Goal: Information Seeking & Learning: Learn about a topic

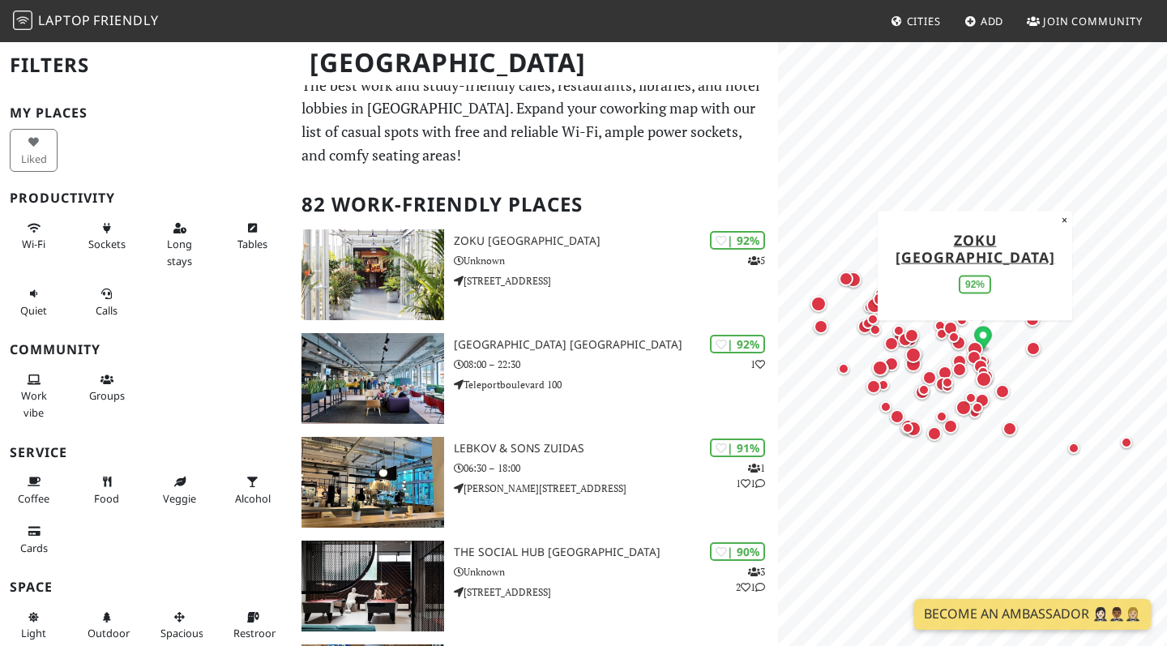
scroll to position [12, 0]
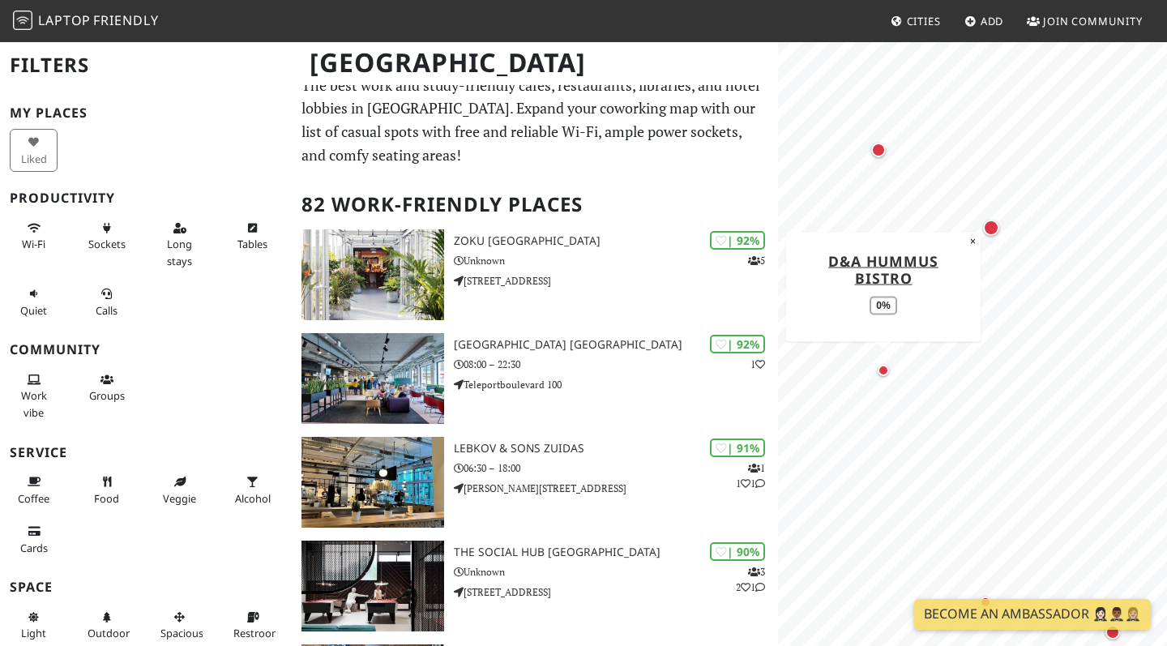
click at [885, 373] on div "Map marker" at bounding box center [883, 370] width 11 height 11
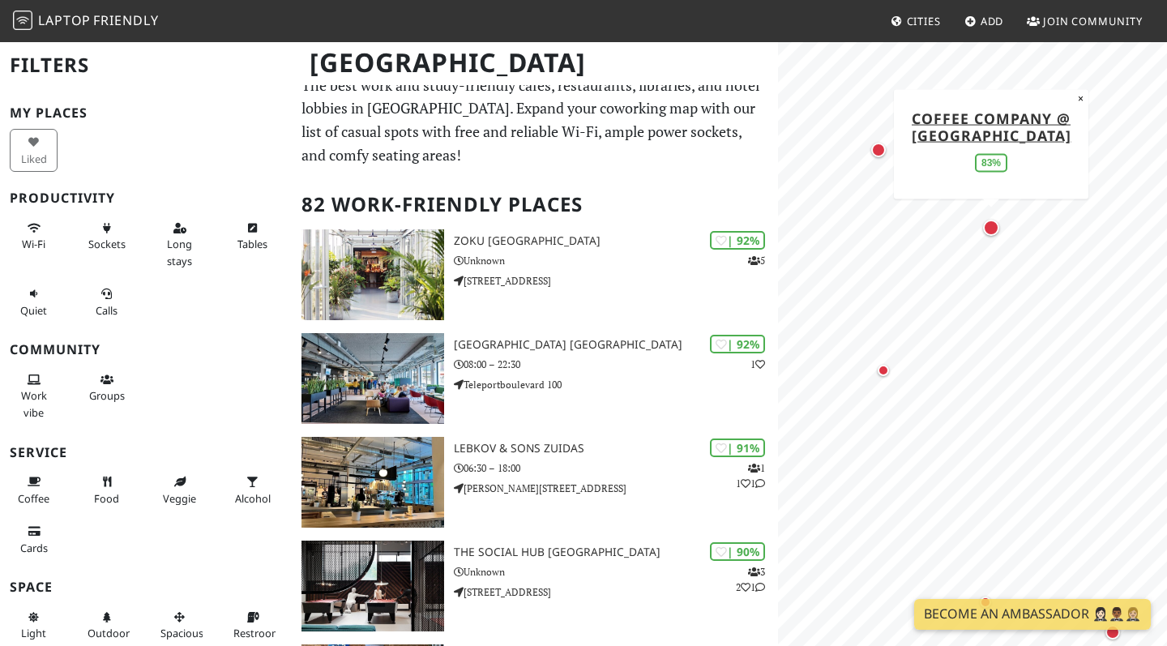
scroll to position [0, 0]
click at [990, 229] on div "Map marker" at bounding box center [991, 228] width 16 height 16
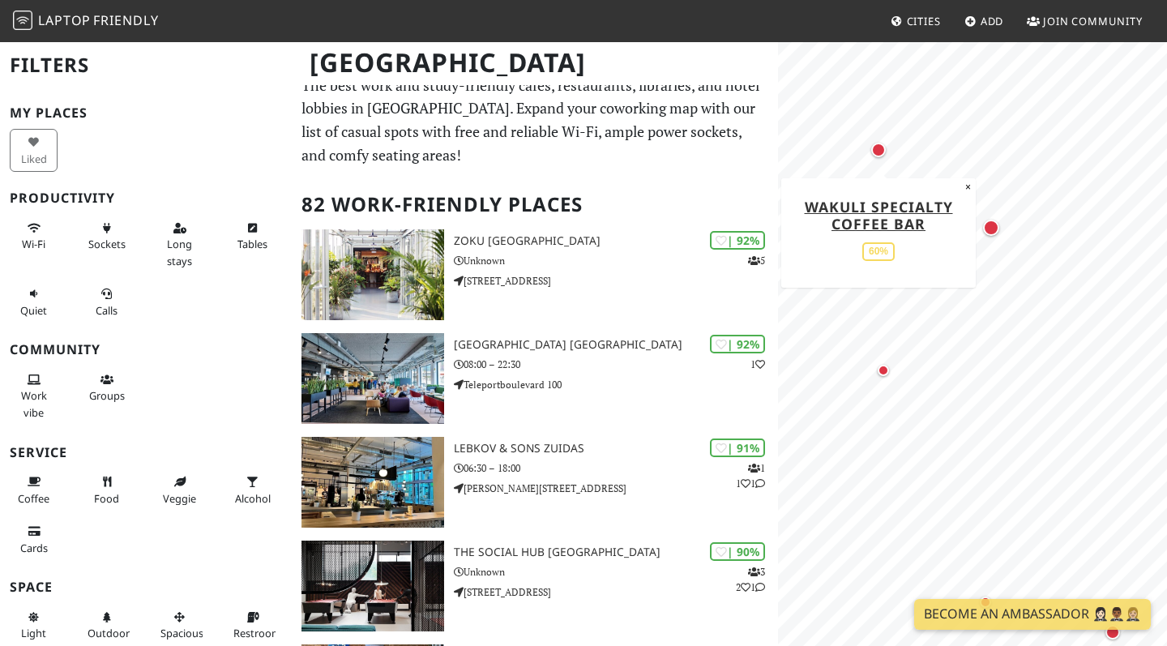
click at [880, 154] on div "Map marker" at bounding box center [879, 150] width 15 height 15
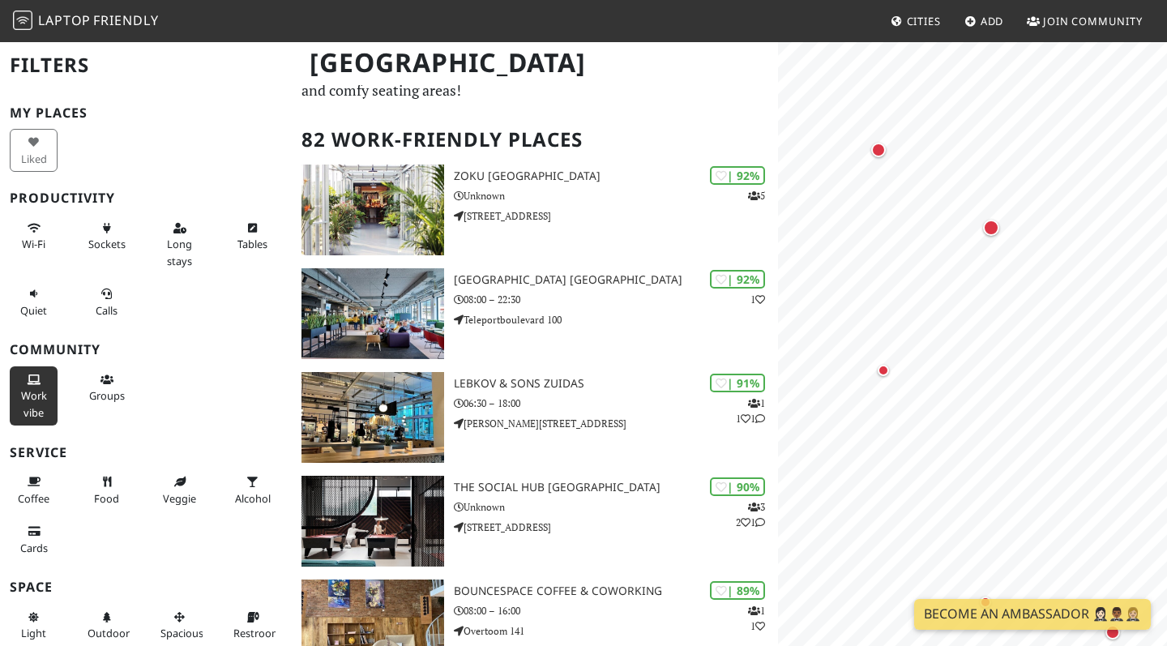
click at [39, 382] on button "Work vibe" at bounding box center [34, 395] width 48 height 59
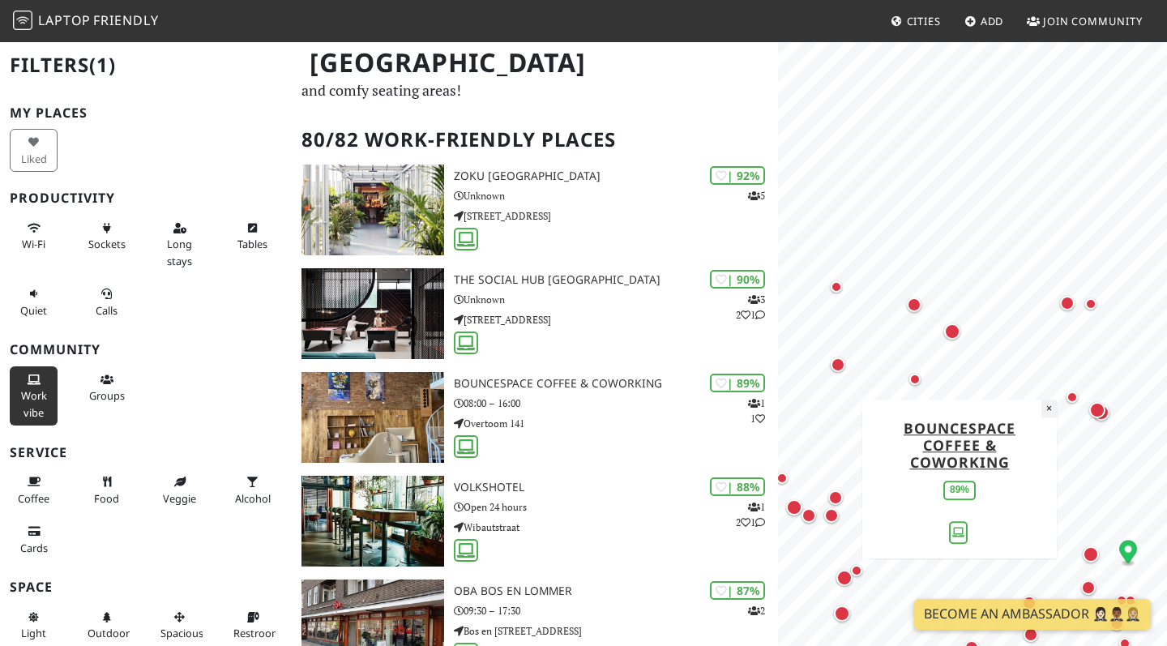
click at [1047, 412] on button "×" at bounding box center [1049, 409] width 15 height 18
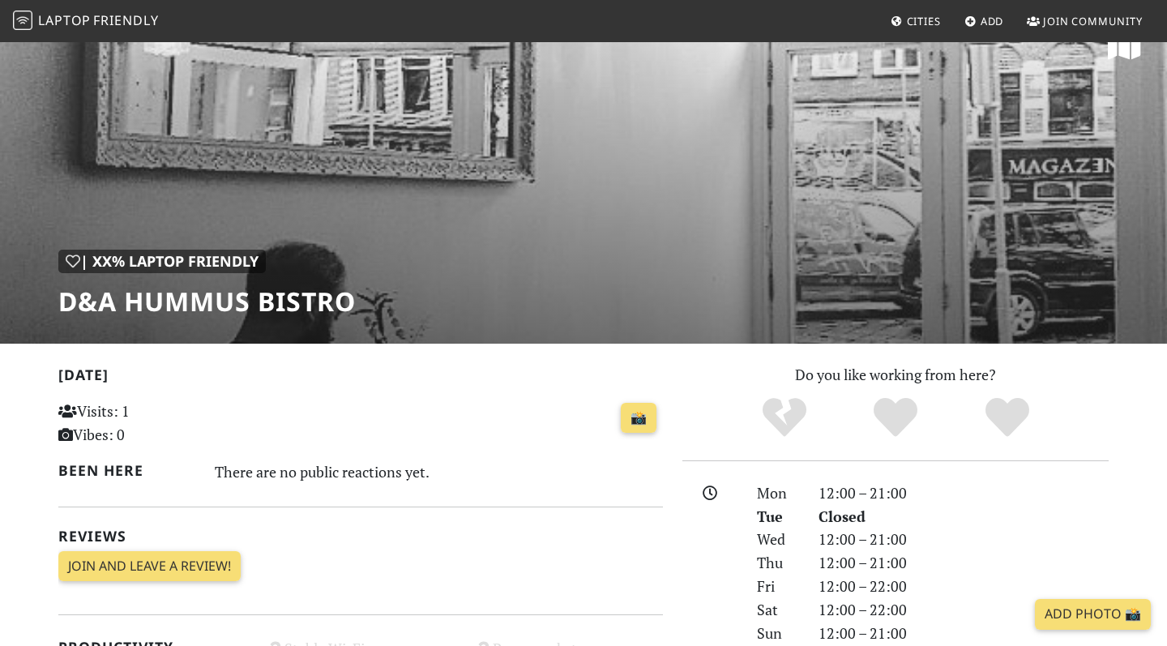
scroll to position [41, 0]
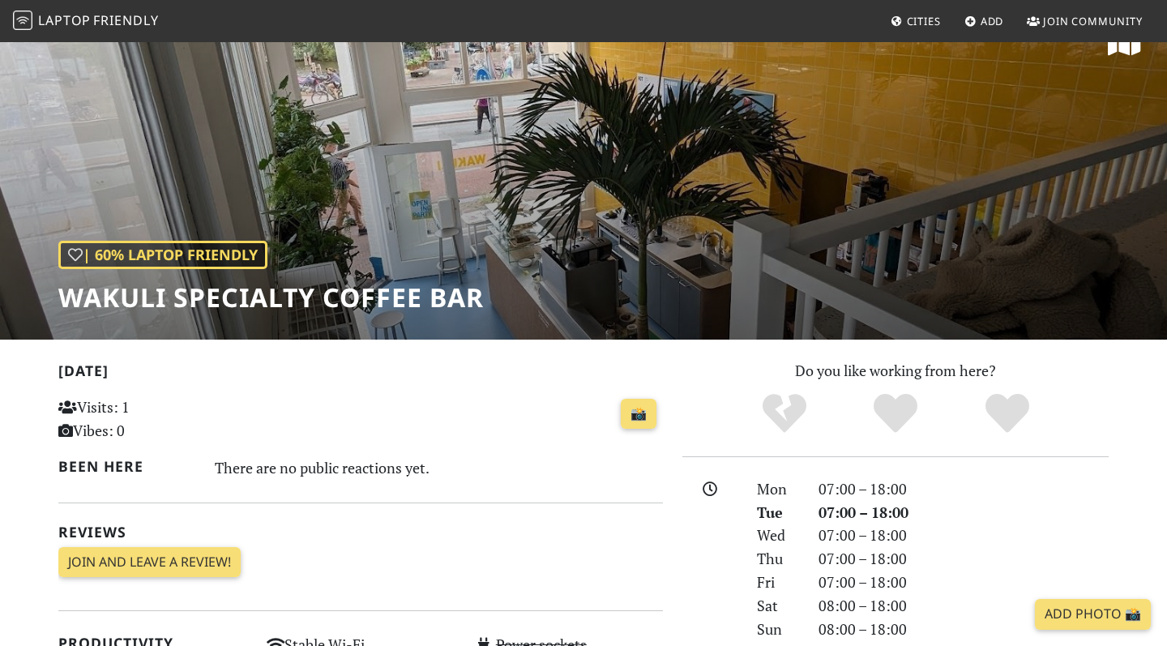
scroll to position [50, 0]
